Goal: Task Accomplishment & Management: Manage account settings

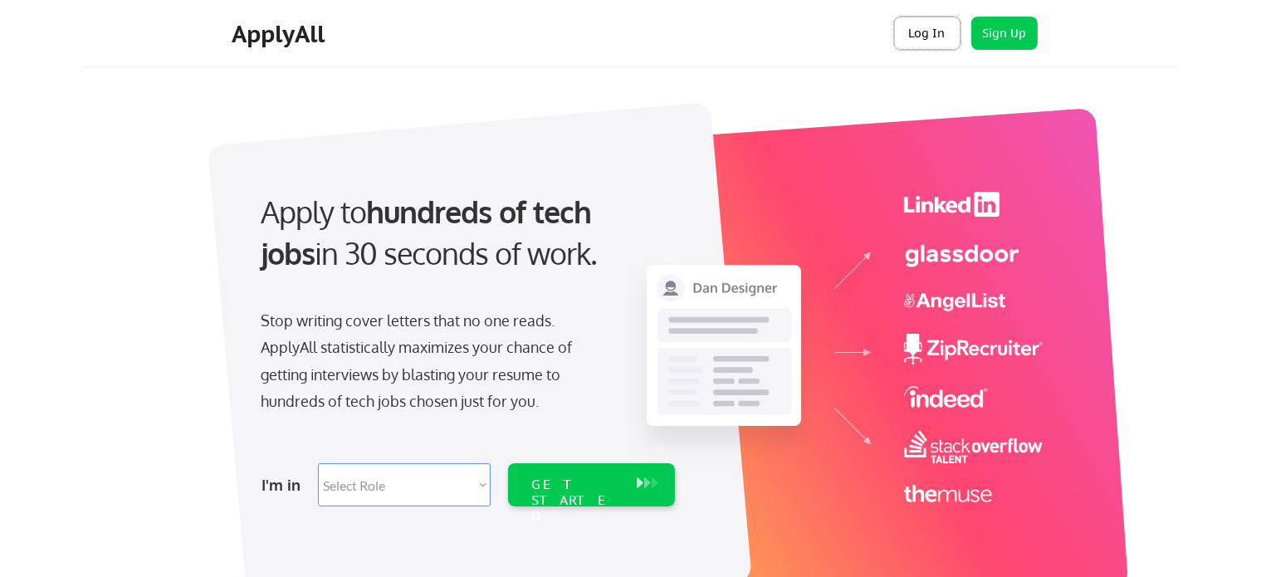
click at [909, 36] on button "Log In" at bounding box center [927, 33] width 66 height 33
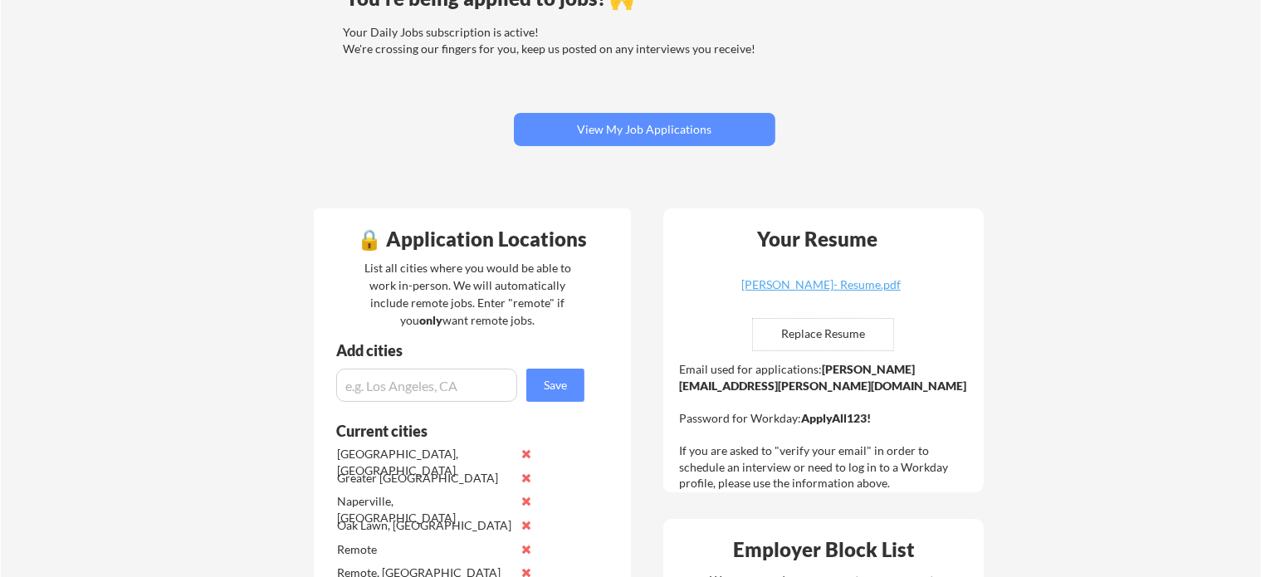
scroll to position [166, 0]
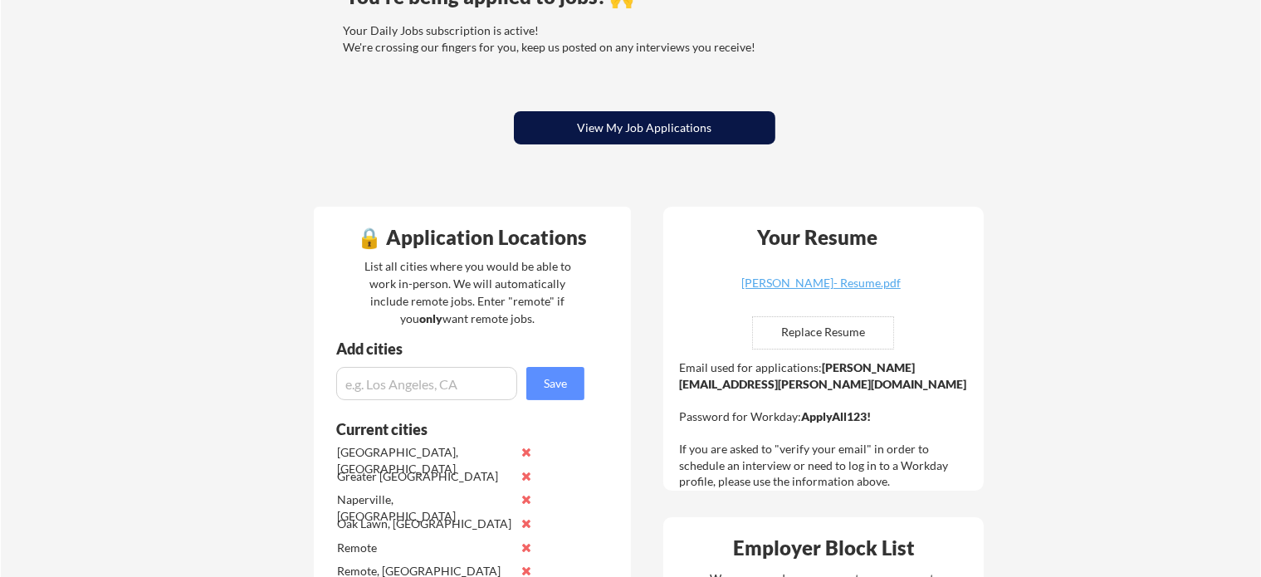
click at [610, 136] on button "View My Job Applications" at bounding box center [644, 127] width 261 height 33
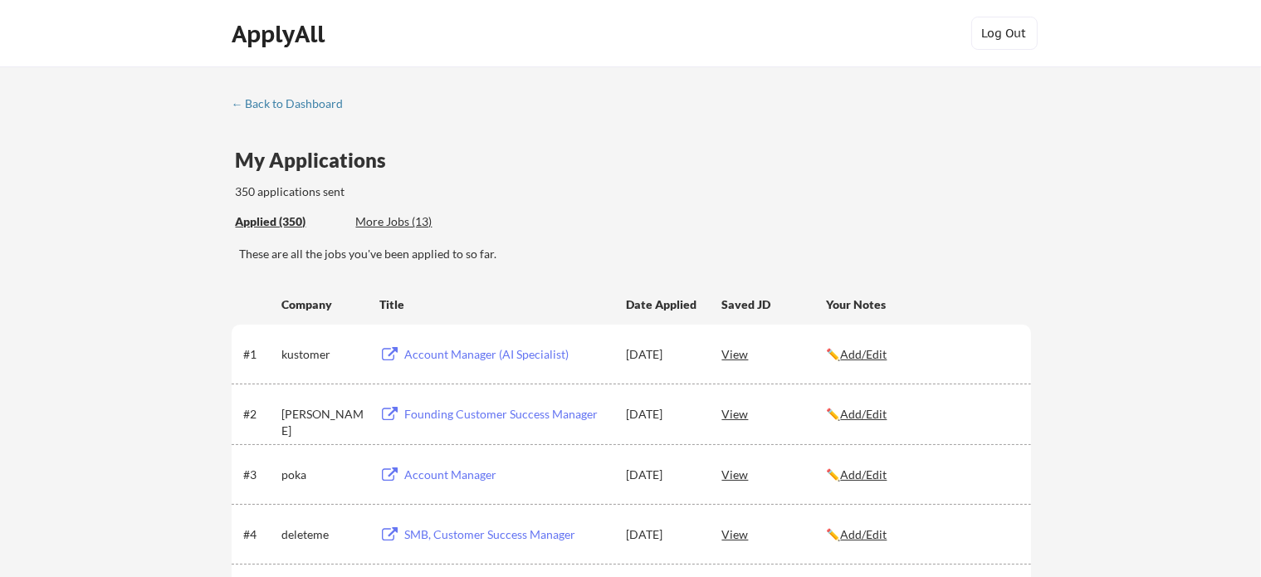
scroll to position [3496, 0]
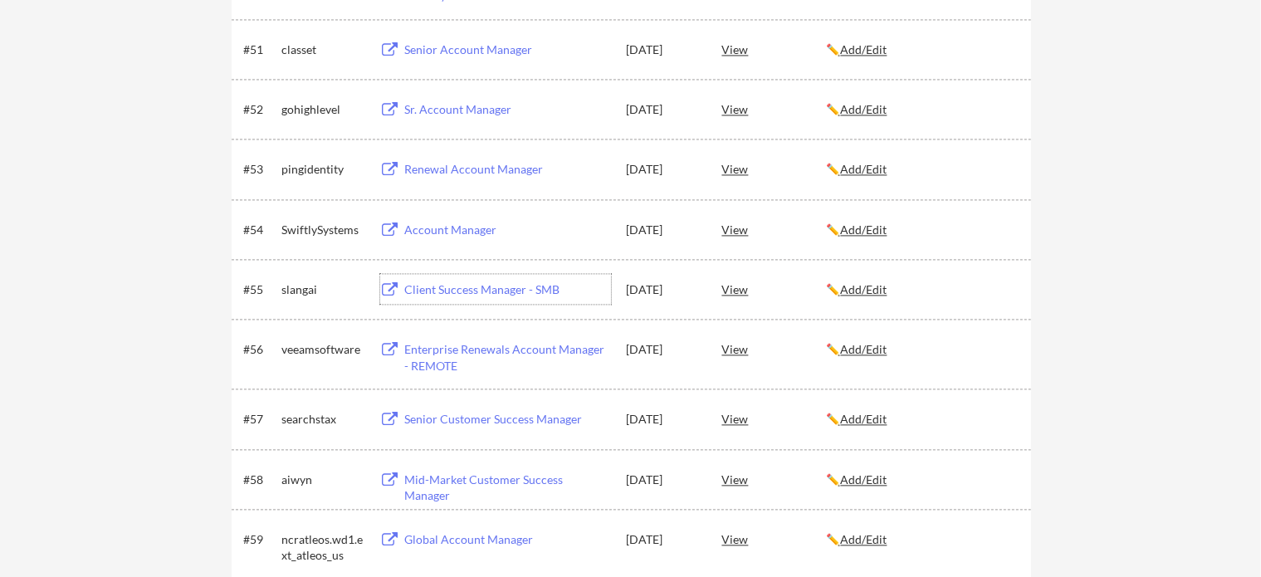
click at [466, 288] on div "Client Success Manager - SMB" at bounding box center [508, 289] width 206 height 17
